Goal: Task Accomplishment & Management: Use online tool/utility

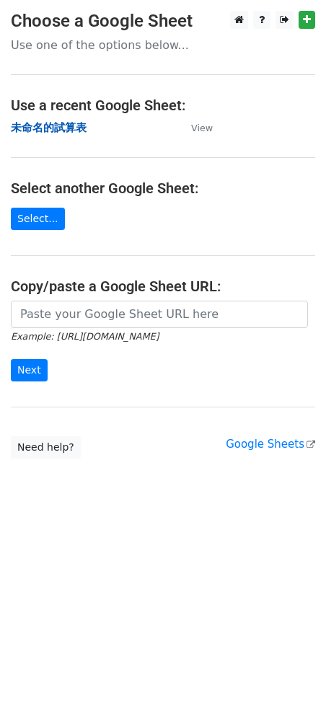
click at [47, 128] on strong "未命名的試算表" at bounding box center [49, 127] width 76 height 13
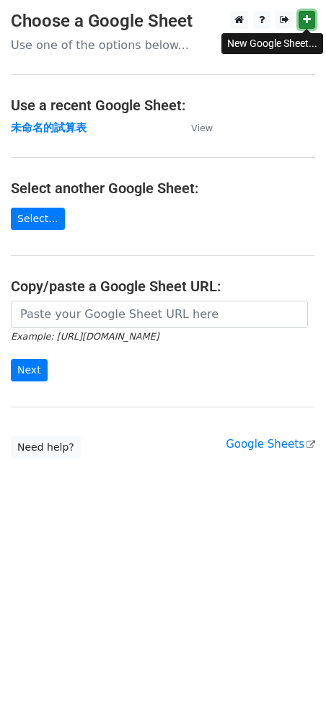
click at [306, 19] on icon at bounding box center [307, 19] width 8 height 10
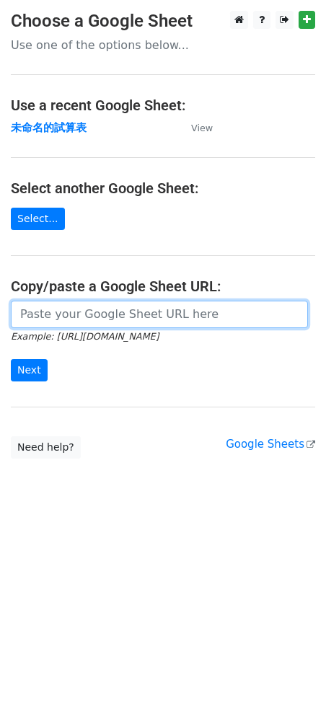
click at [54, 316] on input "url" at bounding box center [159, 314] width 297 height 27
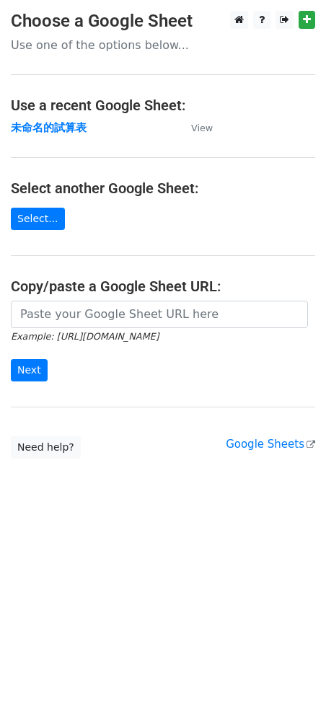
click at [89, 531] on html "Choose a Google Sheet Use one of the options below... Use a recent Google Sheet…" at bounding box center [163, 358] width 326 height 716
click at [37, 131] on strong "未命名的試算表" at bounding box center [49, 127] width 76 height 13
click at [46, 228] on link "Select..." at bounding box center [38, 219] width 54 height 22
click at [28, 216] on link "Select..." at bounding box center [38, 219] width 54 height 22
click at [48, 224] on link "Select..." at bounding box center [38, 219] width 54 height 22
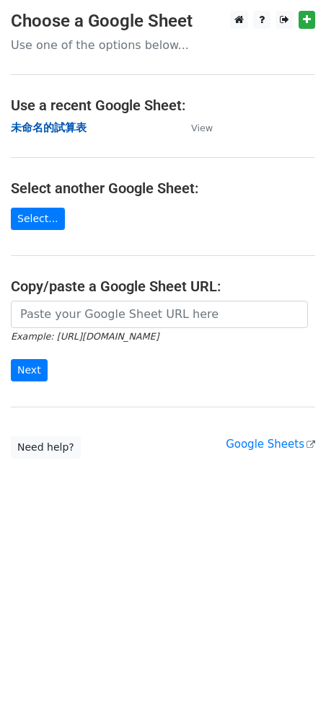
click at [59, 121] on strong "未命名的試算表" at bounding box center [49, 127] width 76 height 13
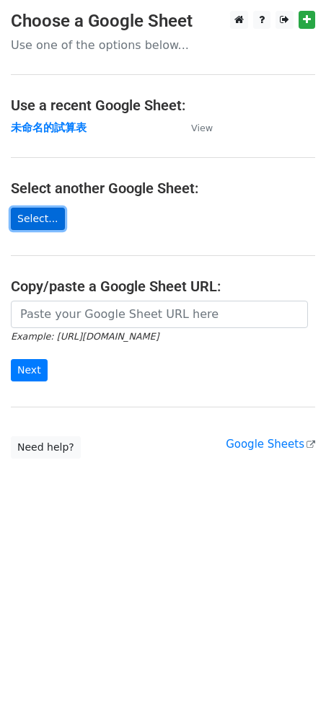
click at [42, 217] on link "Select..." at bounding box center [38, 219] width 54 height 22
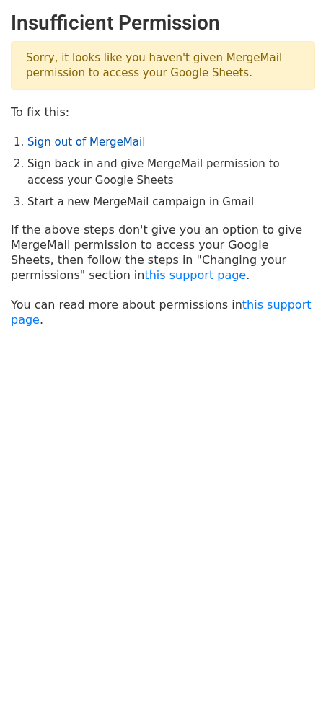
click at [132, 143] on link "Sign out of MergeMail" at bounding box center [85, 142] width 117 height 13
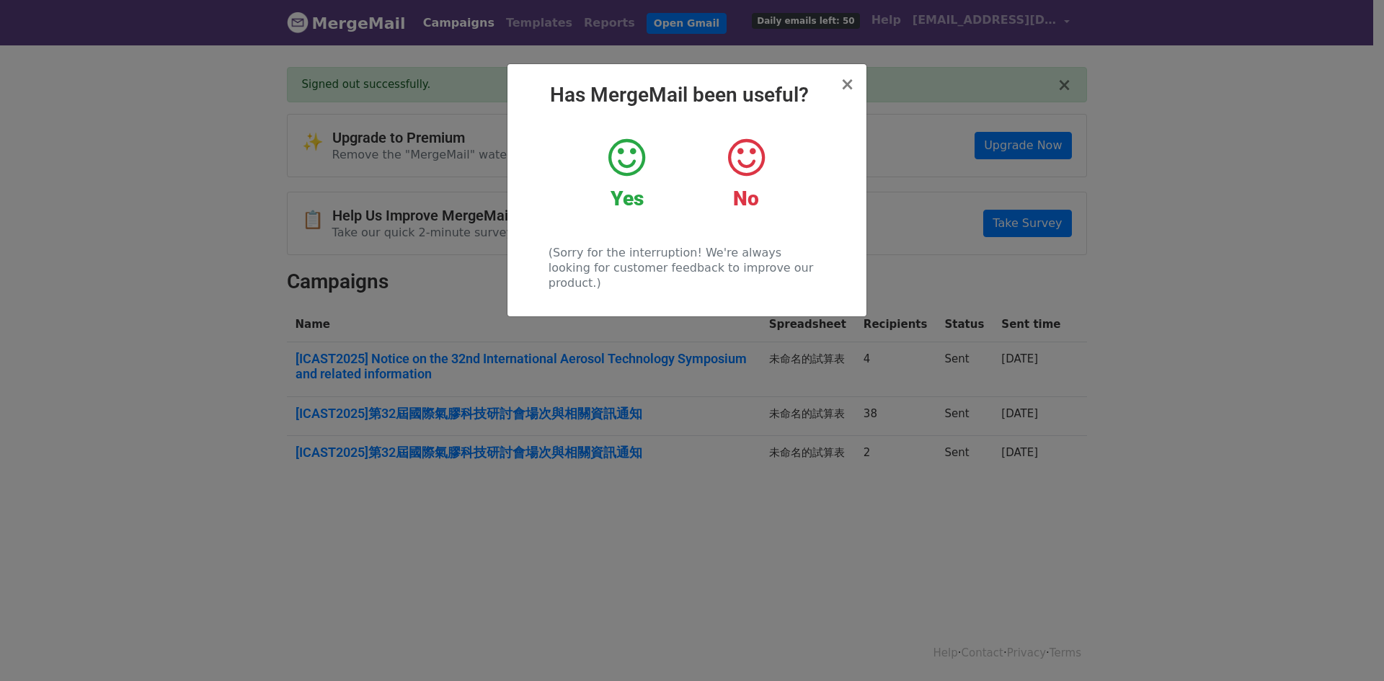
click at [626, 168] on icon at bounding box center [626, 157] width 37 height 43
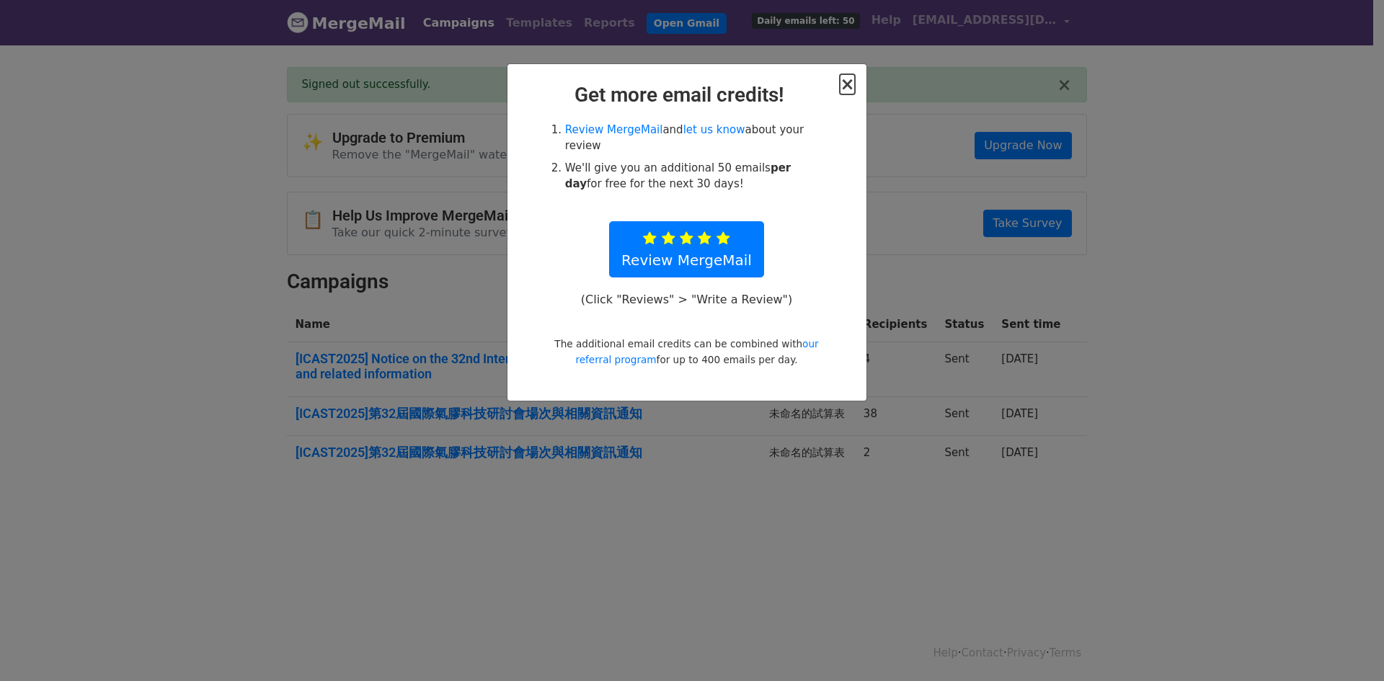
click at [845, 89] on span "×" at bounding box center [847, 84] width 14 height 20
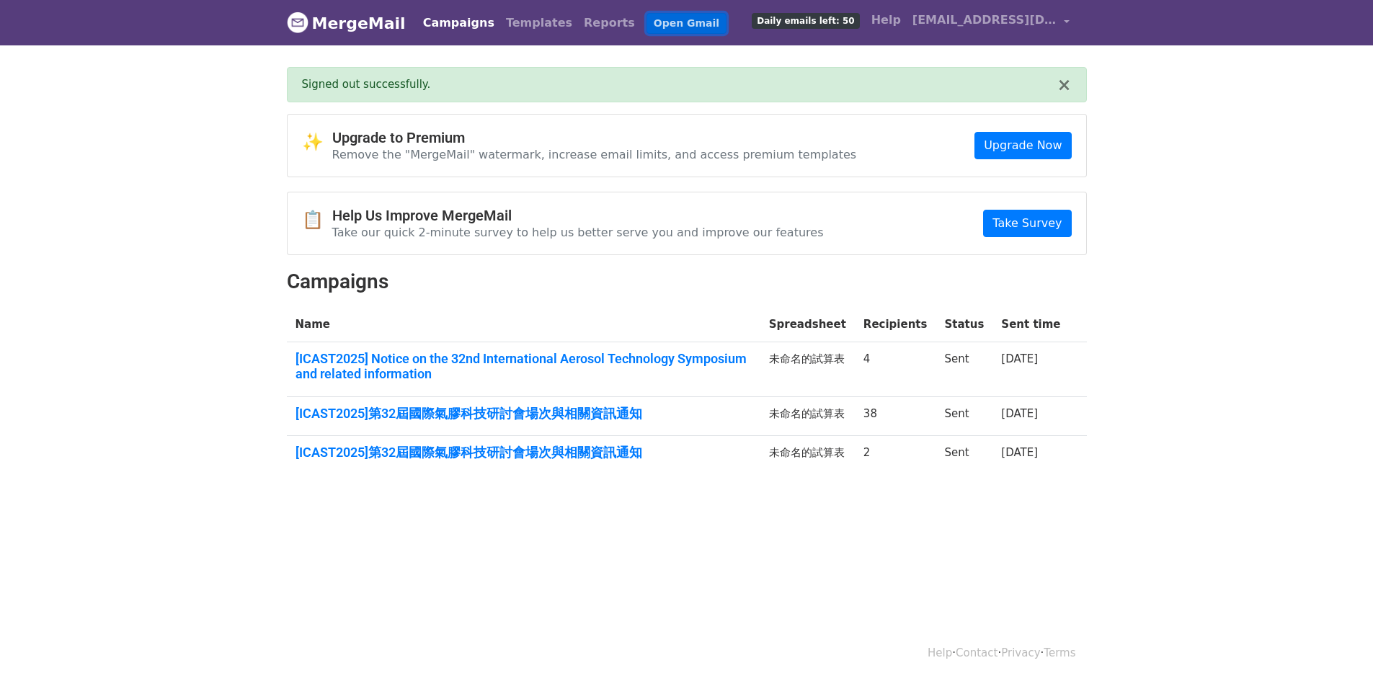
click at [647, 29] on link "Open Gmail" at bounding box center [687, 23] width 80 height 21
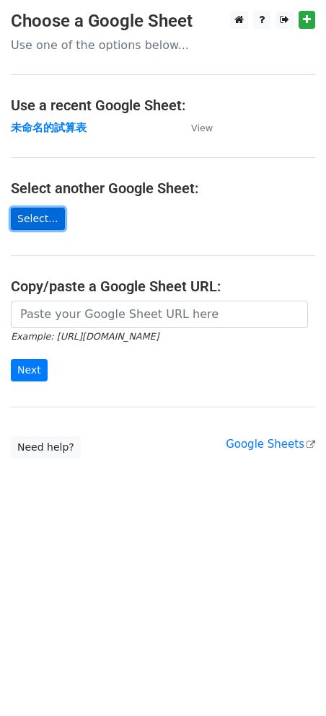
click at [44, 224] on link "Select..." at bounding box center [38, 219] width 54 height 22
click at [48, 221] on link "Select..." at bounding box center [38, 219] width 54 height 22
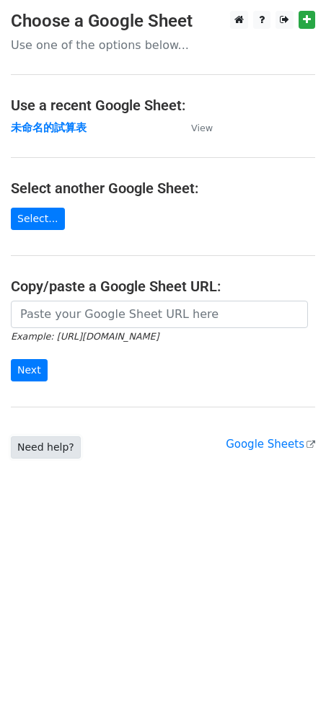
click at [64, 443] on link "Need help?" at bounding box center [46, 447] width 70 height 22
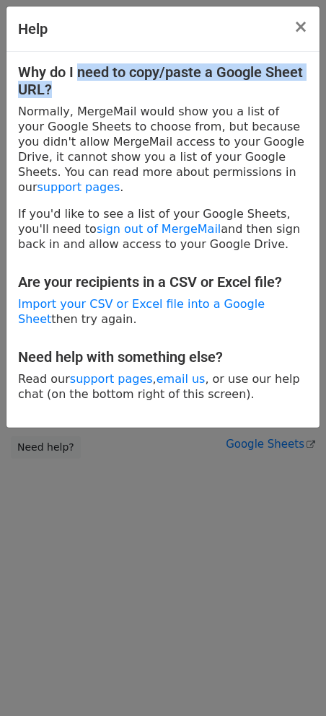
drag, startPoint x: 78, startPoint y: 66, endPoint x: 128, endPoint y: 86, distance: 53.7
click at [128, 86] on h4 "Why do I need to copy/paste a Google Sheet URL?" at bounding box center [163, 80] width 290 height 35
click at [161, 91] on h4 "Why do I need to copy/paste a Google Sheet URL?" at bounding box center [163, 80] width 290 height 35
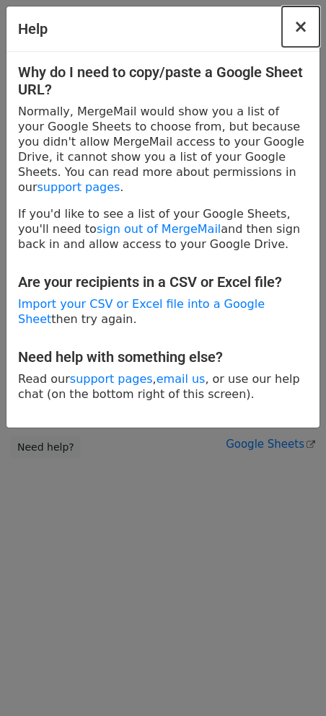
click at [307, 23] on span "×" at bounding box center [300, 27] width 14 height 20
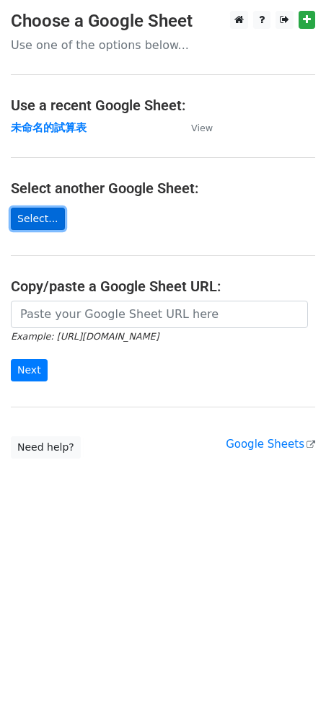
click at [41, 223] on link "Select..." at bounding box center [38, 219] width 54 height 22
click at [307, 205] on main "Choose a Google Sheet Use one of the options below... Use a recent Google Sheet…" at bounding box center [163, 235] width 326 height 448
click at [65, 134] on td "未命名的試算表" at bounding box center [94, 128] width 166 height 17
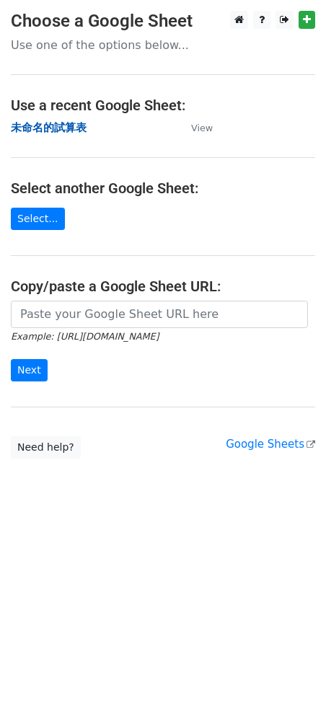
click at [63, 128] on strong "未命名的試算表" at bounding box center [49, 127] width 76 height 13
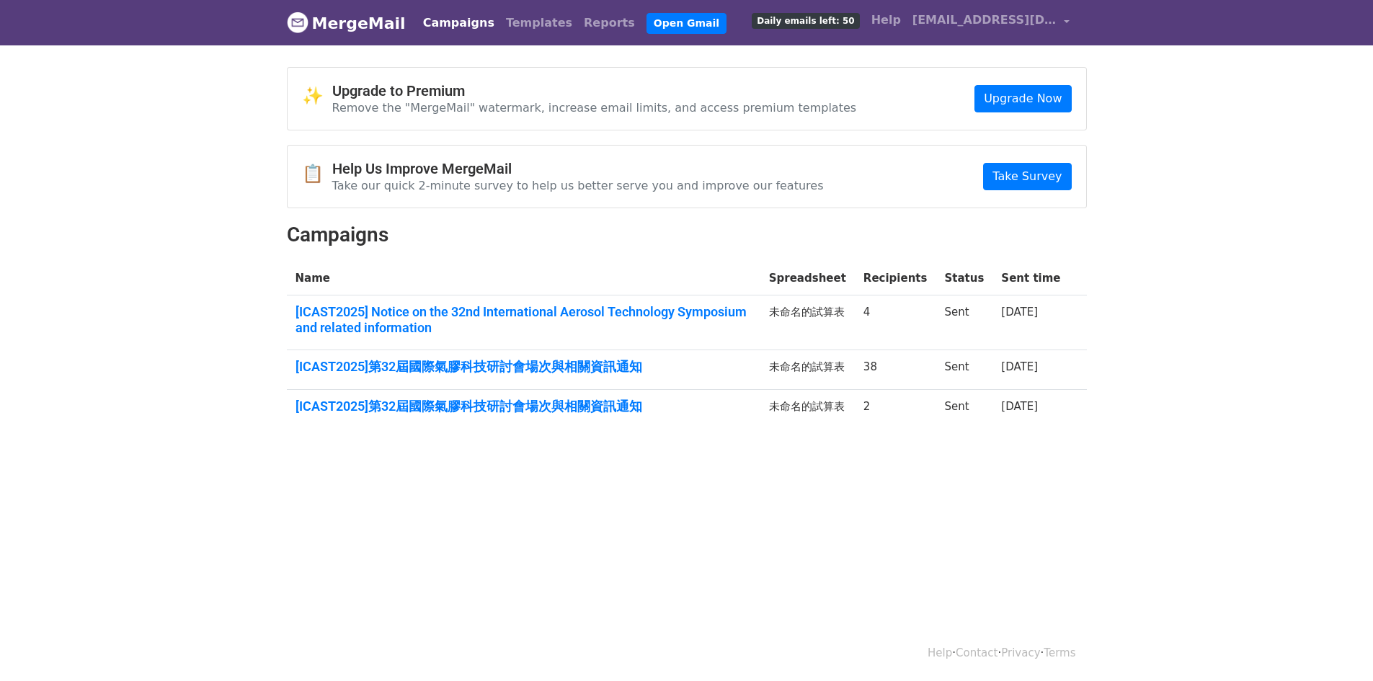
click at [461, 19] on link "Campaigns" at bounding box center [458, 23] width 83 height 29
drag, startPoint x: 665, startPoint y: 105, endPoint x: 701, endPoint y: 104, distance: 35.3
click at [701, 104] on p "Remove the "MergeMail" watermark, increase email limits, and access premium tem…" at bounding box center [594, 107] width 525 height 15
click at [721, 114] on p "Remove the "MergeMail" watermark, increase email limits, and access premium tem…" at bounding box center [594, 107] width 525 height 15
click at [669, 20] on link "Open Gmail" at bounding box center [687, 23] width 80 height 21
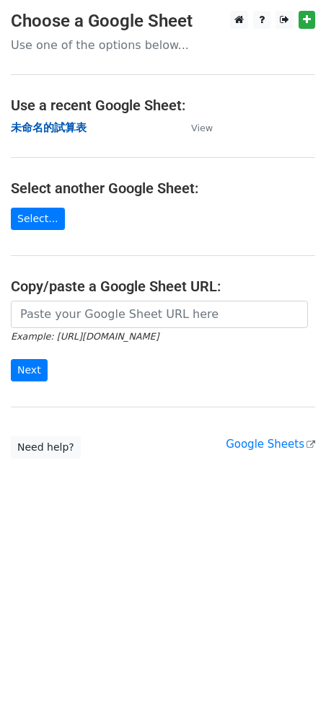
click at [62, 131] on strong "未命名的試算表" at bounding box center [49, 127] width 76 height 13
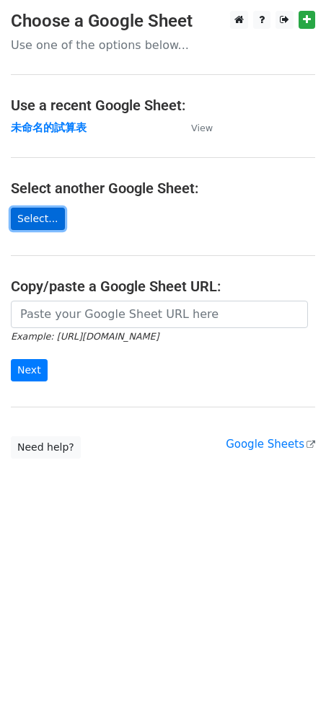
click at [49, 217] on link "Select..." at bounding box center [38, 219] width 54 height 22
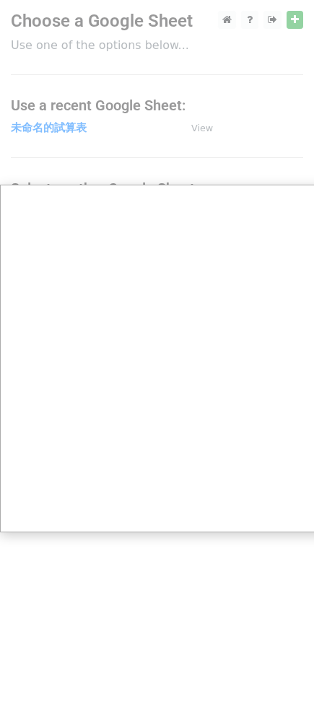
click at [73, 133] on div at bounding box center [163, 358] width 326 height 716
click at [69, 129] on div at bounding box center [163, 358] width 326 height 716
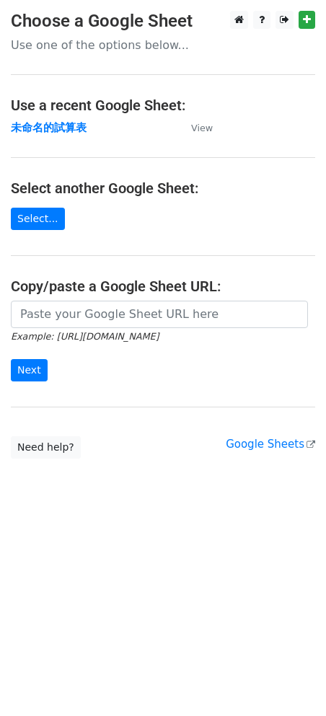
click at [71, 137] on main "Choose a Google Sheet Use one of the options below... Use a recent Google Sheet…" at bounding box center [163, 235] width 326 height 448
click at [67, 125] on strong "未命名的試算表" at bounding box center [49, 127] width 76 height 13
